Goal: Information Seeking & Learning: Check status

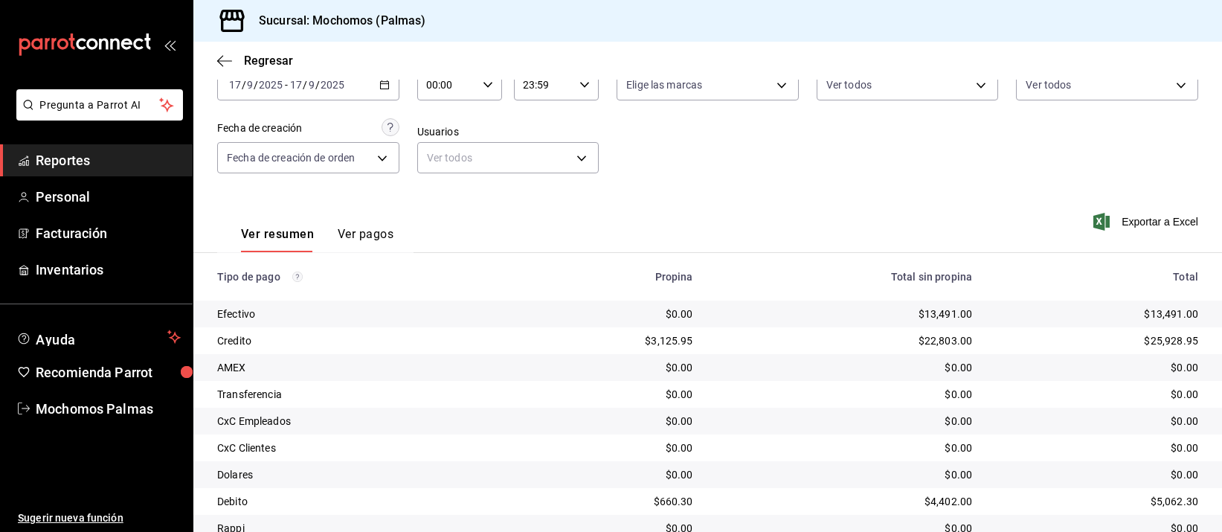
scroll to position [151, 0]
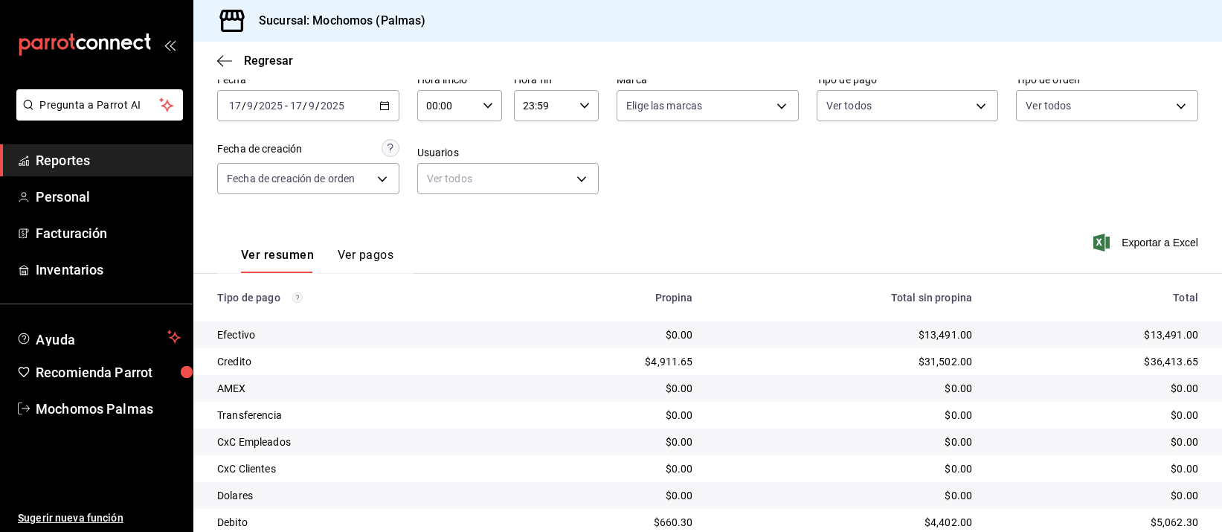
scroll to position [151, 0]
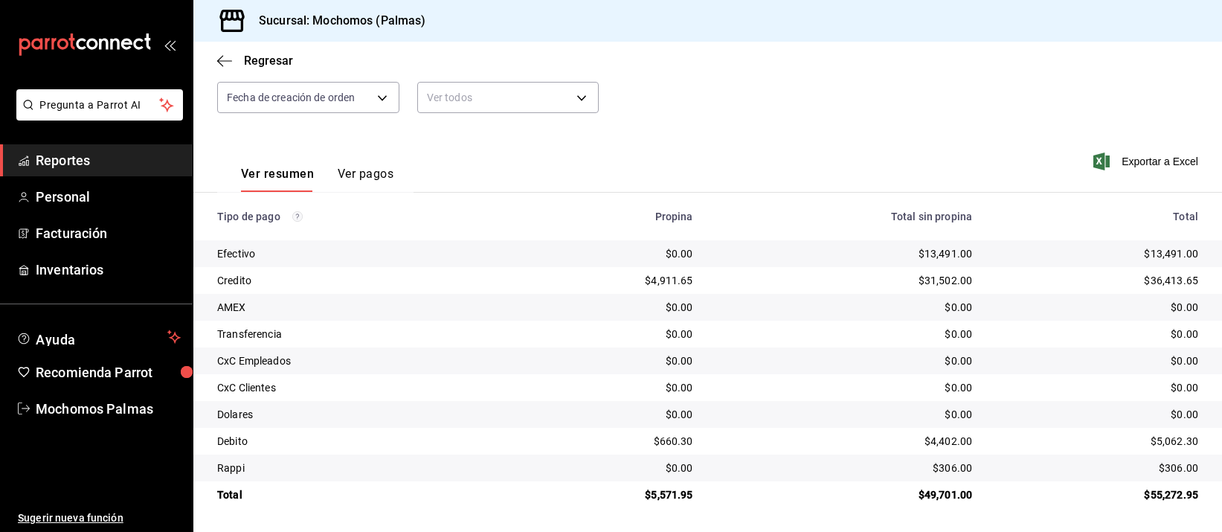
click at [740, 319] on td "$0.00" at bounding box center [845, 307] width 280 height 27
click at [749, 344] on td "$0.00" at bounding box center [845, 334] width 280 height 27
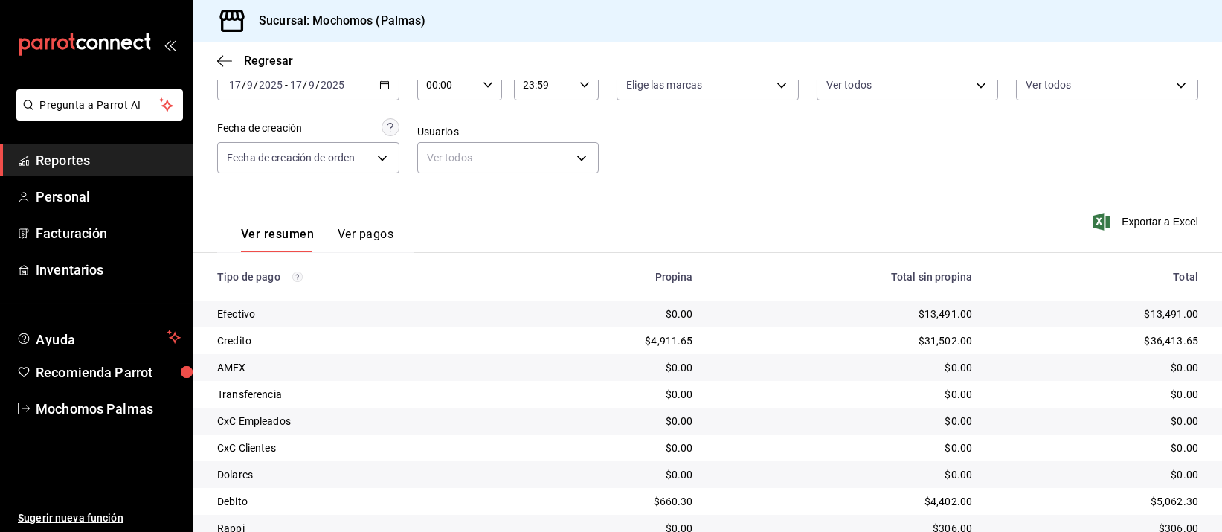
scroll to position [151, 0]
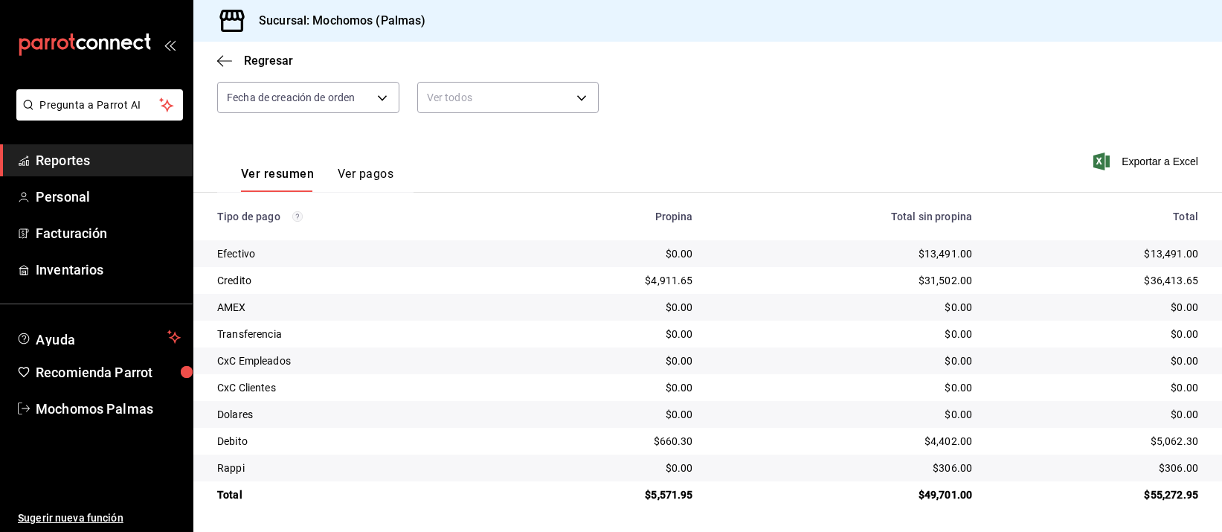
click at [986, 376] on td "$0.00" at bounding box center [1103, 387] width 238 height 27
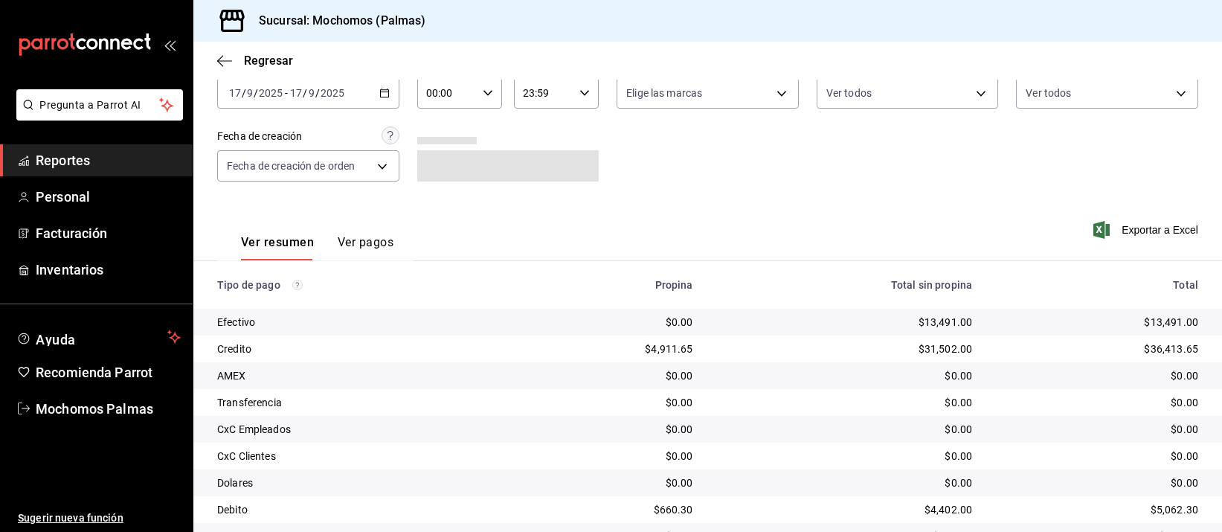
scroll to position [151, 0]
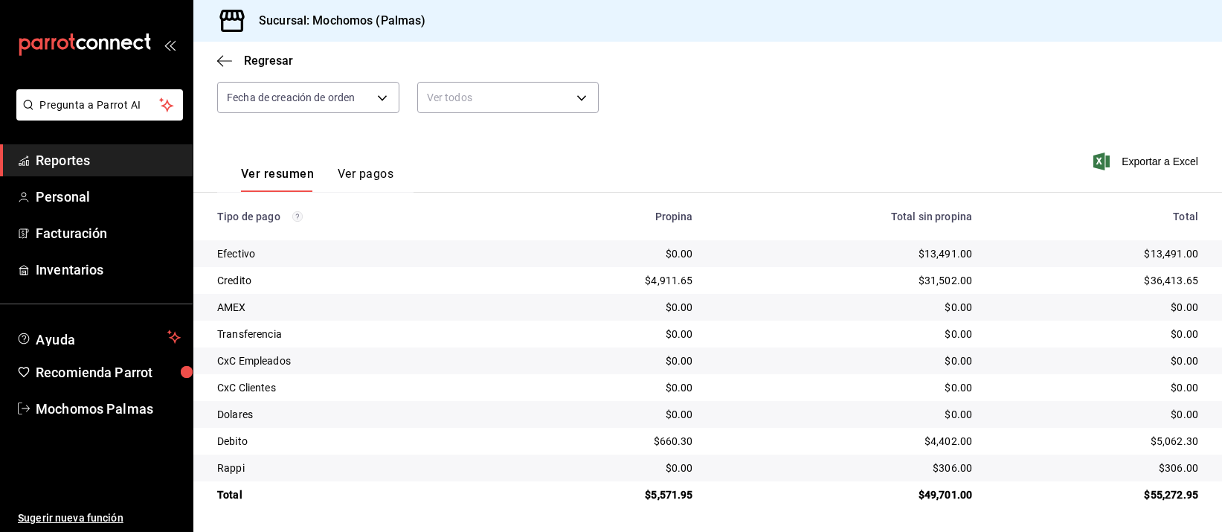
click at [846, 374] on td "$0.00" at bounding box center [845, 387] width 280 height 27
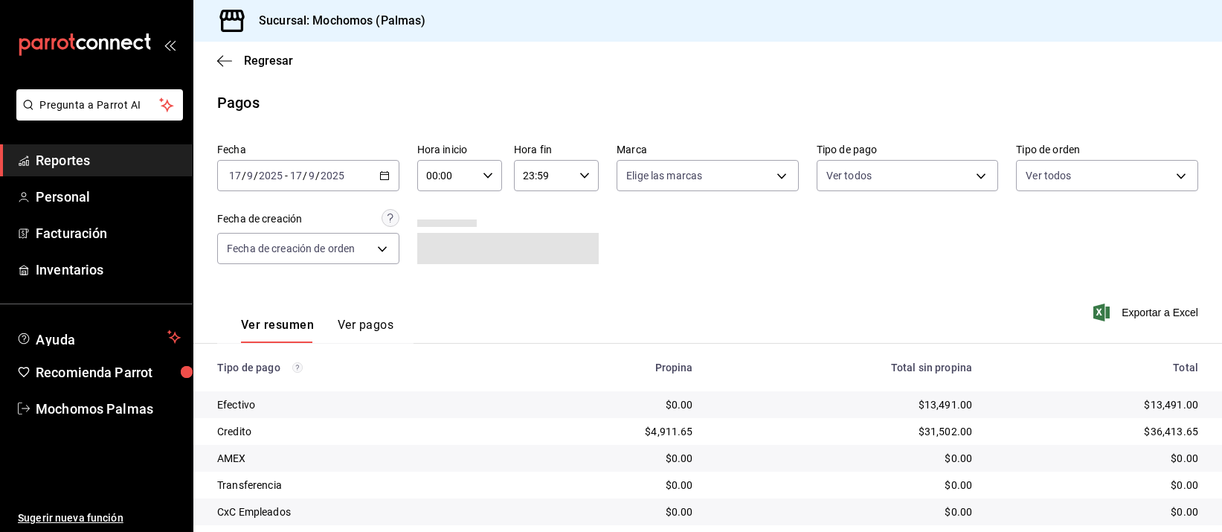
scroll to position [151, 0]
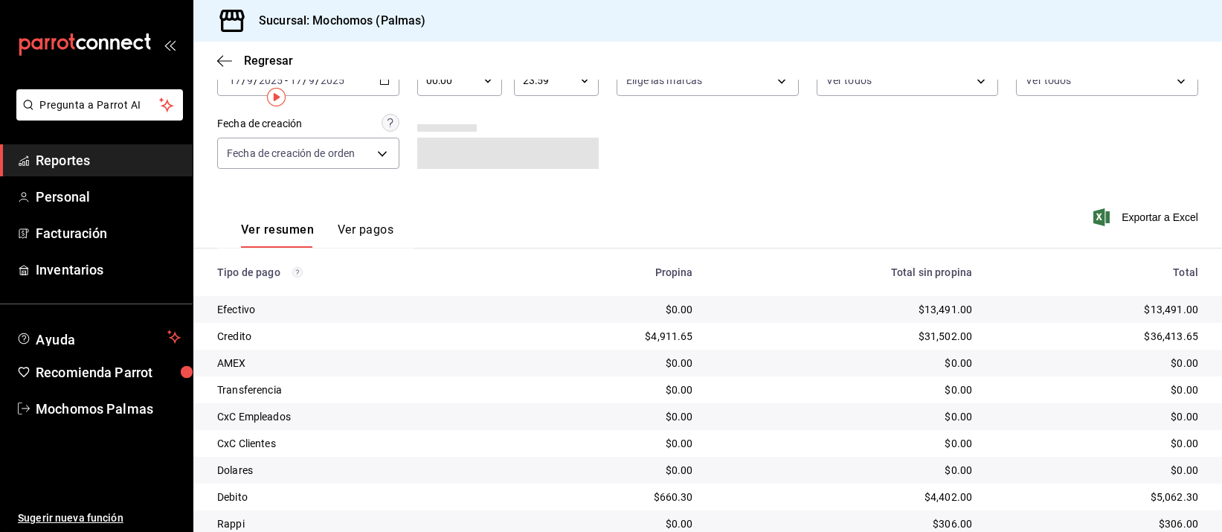
scroll to position [151, 0]
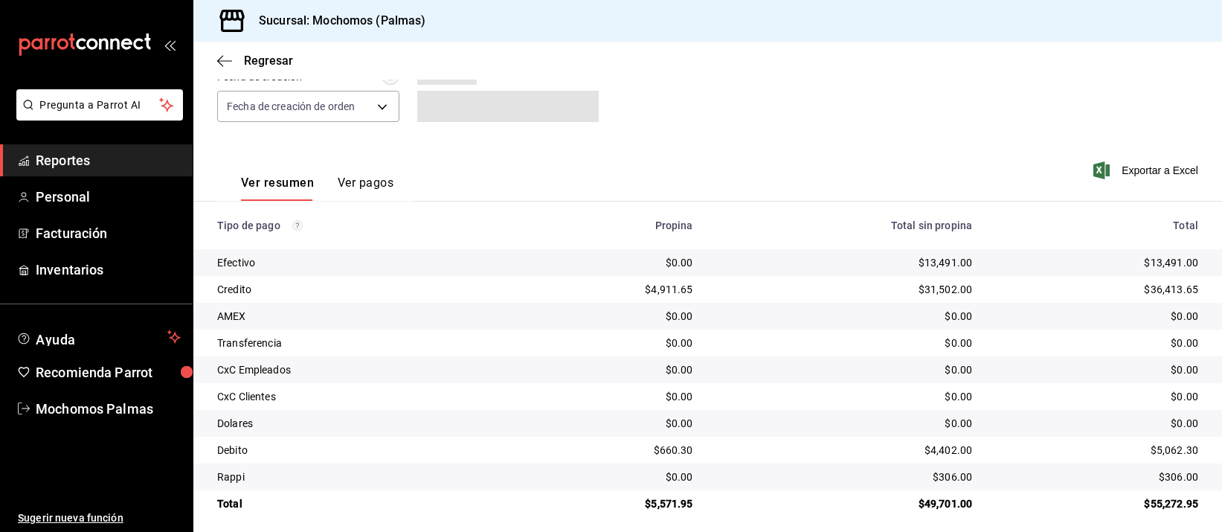
scroll to position [151, 0]
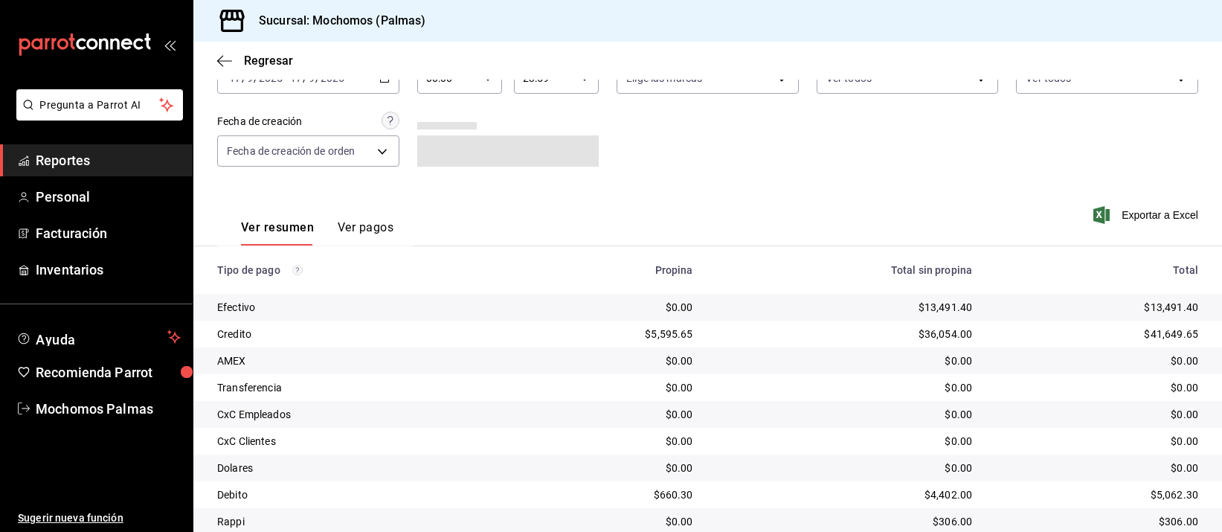
scroll to position [151, 0]
